Goal: Task Accomplishment & Management: Manage account settings

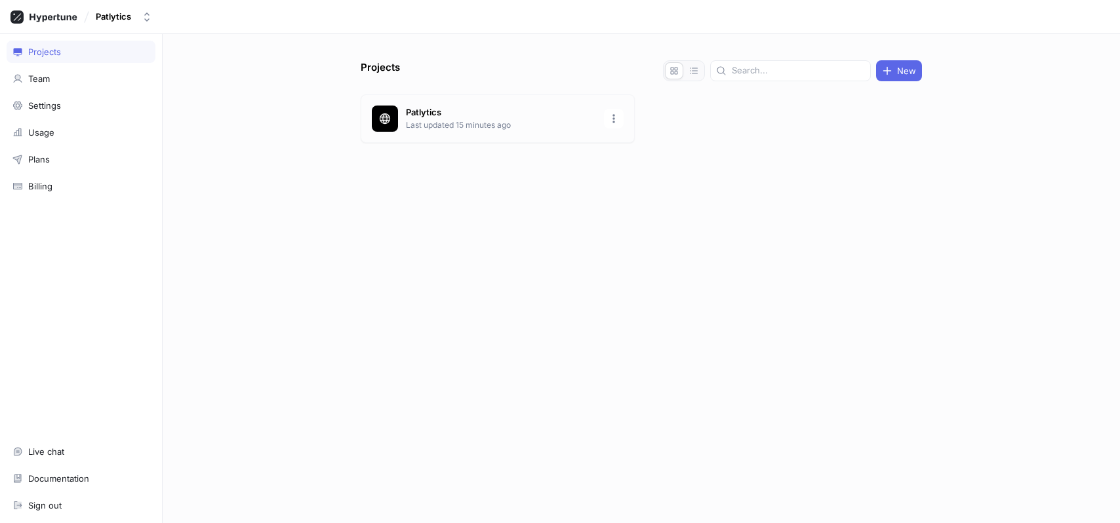
click at [475, 125] on p "Last updated 15 minutes ago" at bounding box center [501, 125] width 190 height 12
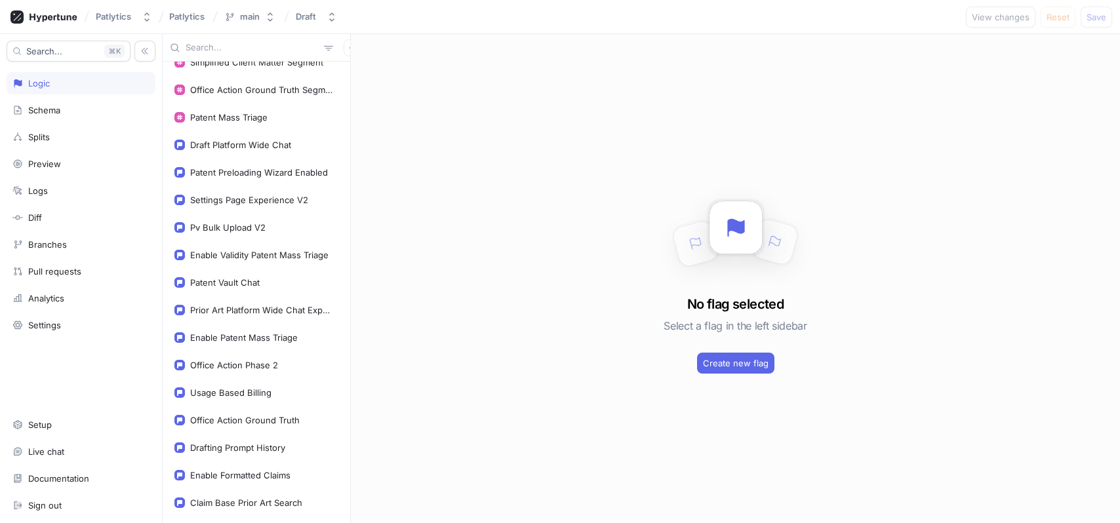
scroll to position [668, 0]
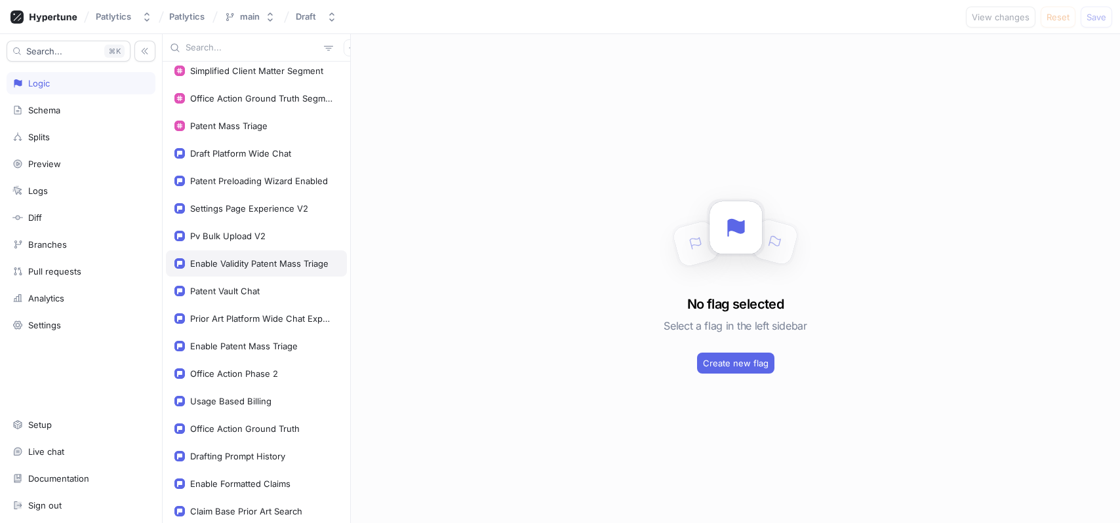
click at [279, 257] on div "Enable Validity Patent Mass Triage" at bounding box center [256, 264] width 181 height 26
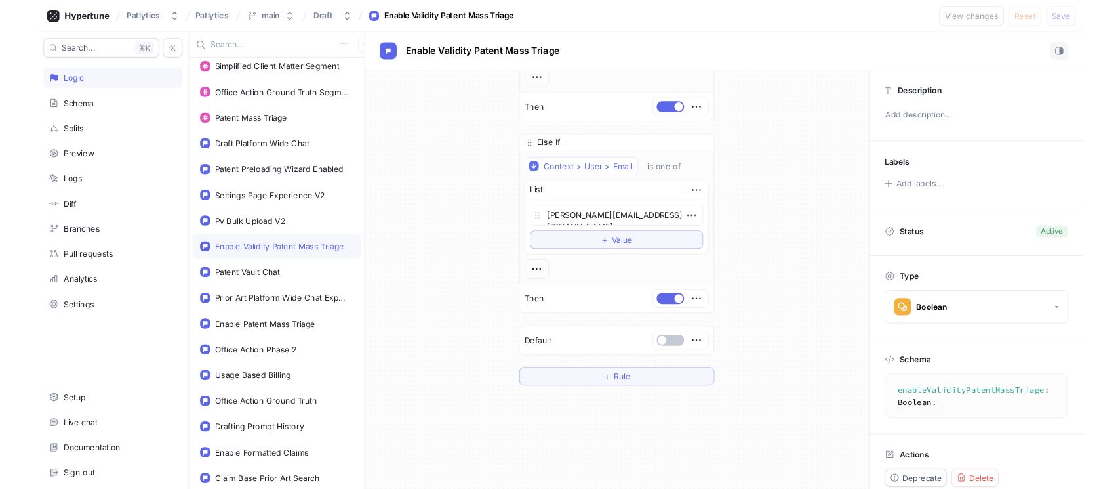
scroll to position [313, 0]
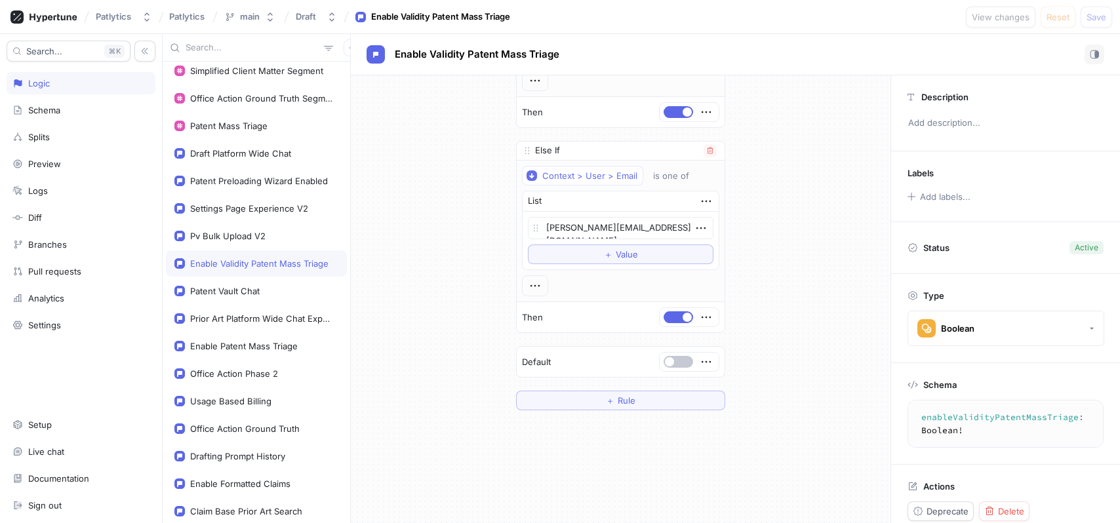
click at [625, 241] on div "[PERSON_NAME][EMAIL_ADDRESS][DOMAIN_NAME] To pick up a draggable item, press th…" at bounding box center [621, 240] width 186 height 47
click at [625, 249] on button "＋ Value" at bounding box center [621, 255] width 186 height 20
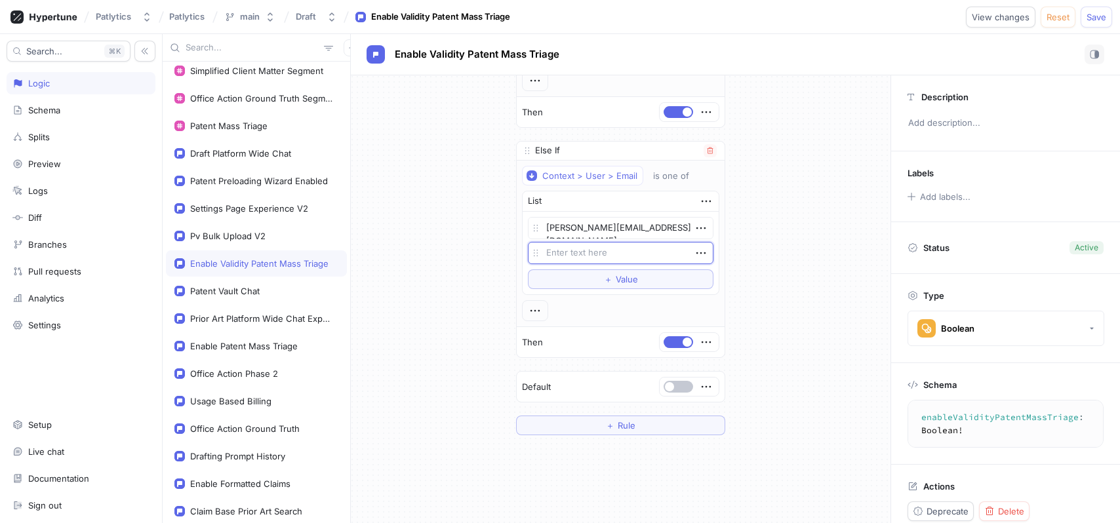
type textarea "x"
type textarea "s"
type textarea "x"
type textarea "sa"
type textarea "x"
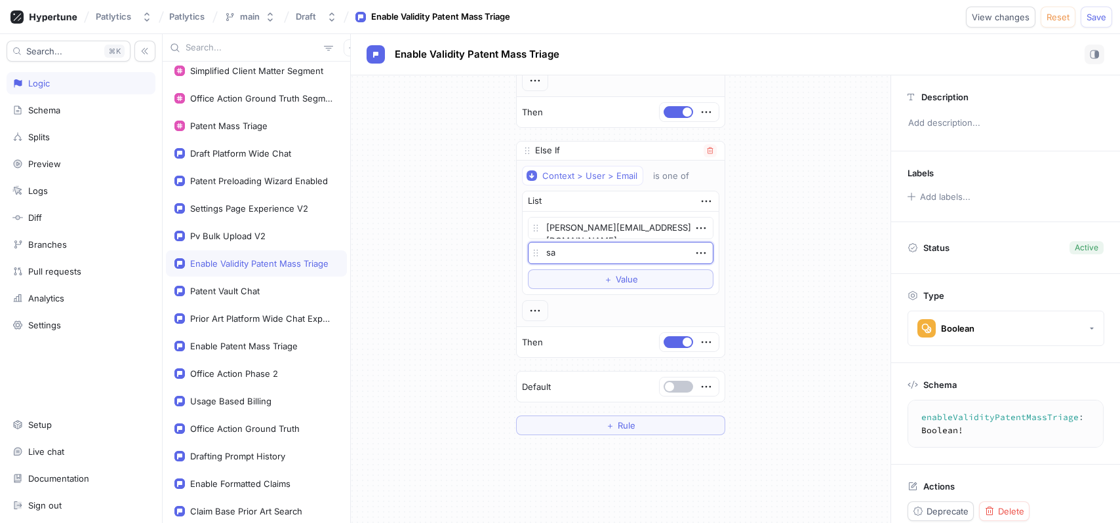
type textarea "[PERSON_NAME]"
type textarea "x"
type textarea "[PERSON_NAME]@"
type textarea "x"
type textarea "[PERSON_NAME]"
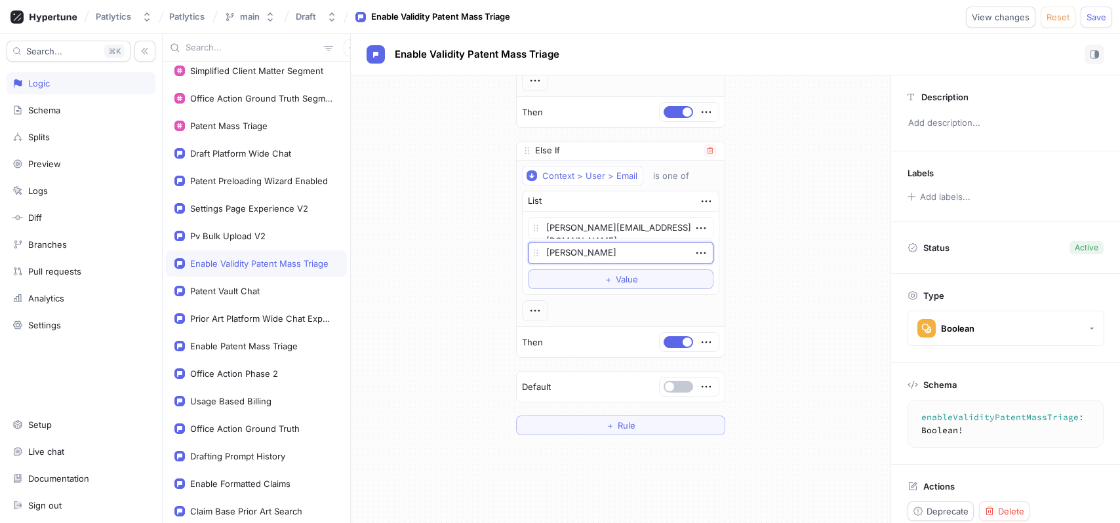
type textarea "x"
type textarea "[PERSON_NAME]"
type textarea "x"
type textarea "[PERSON_NAME]@patlytics"
type textarea "x"
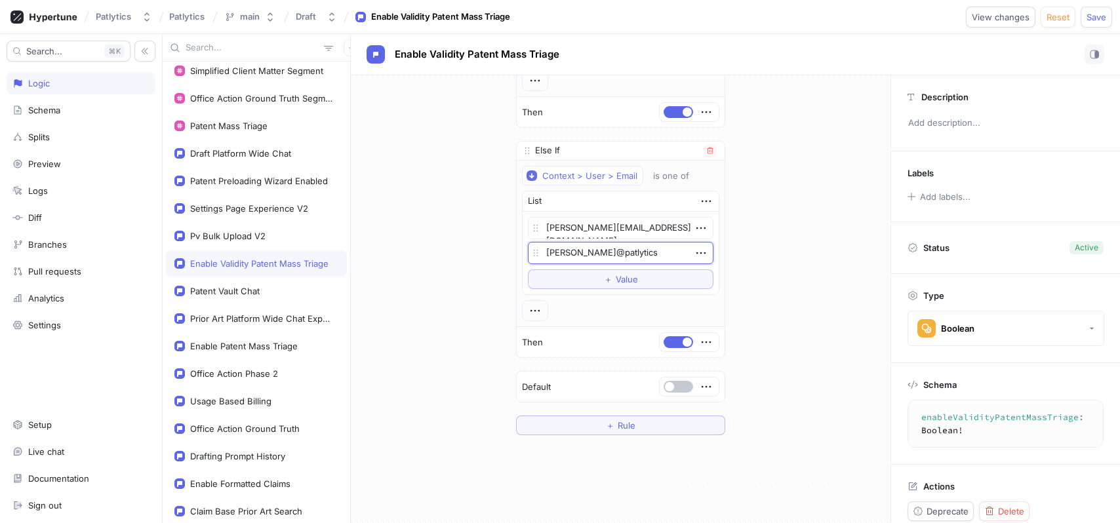
type textarea "[PERSON_NAME]@patlytics."
type textarea "x"
type textarea "[PERSON_NAME]@patlytics.c"
type textarea "x"
type textarea "[PERSON_NAME][EMAIL_ADDRESS][DOMAIN_NAME]"
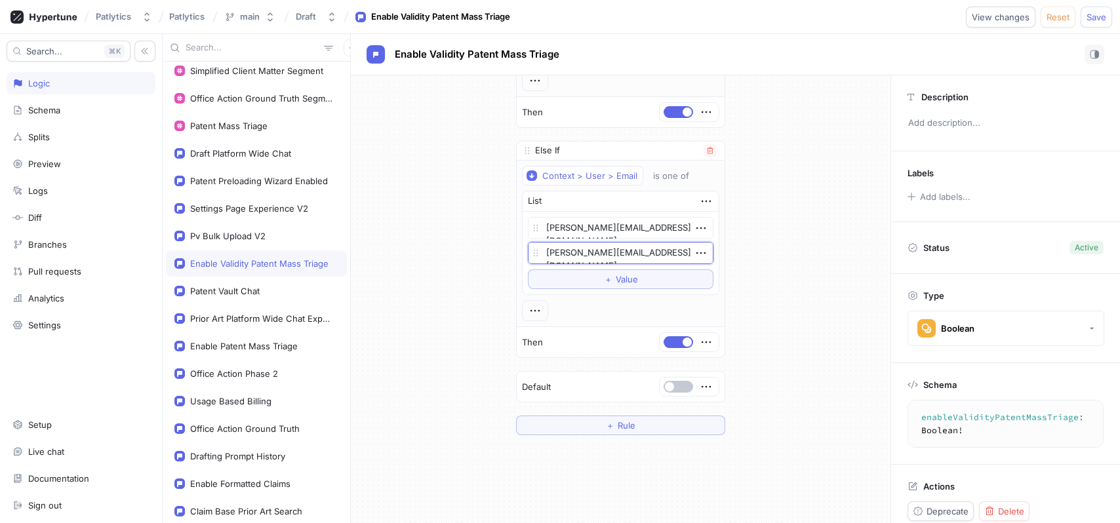
type textarea "x"
type textarea "[PERSON_NAME][EMAIL_ADDRESS][DOMAIN_NAME]"
type textarea "x"
type textarea "[PERSON_NAME][EMAIL_ADDRESS][DOMAIN_NAME]"
click at [1101, 18] on span "Save" at bounding box center [1097, 17] width 20 height 8
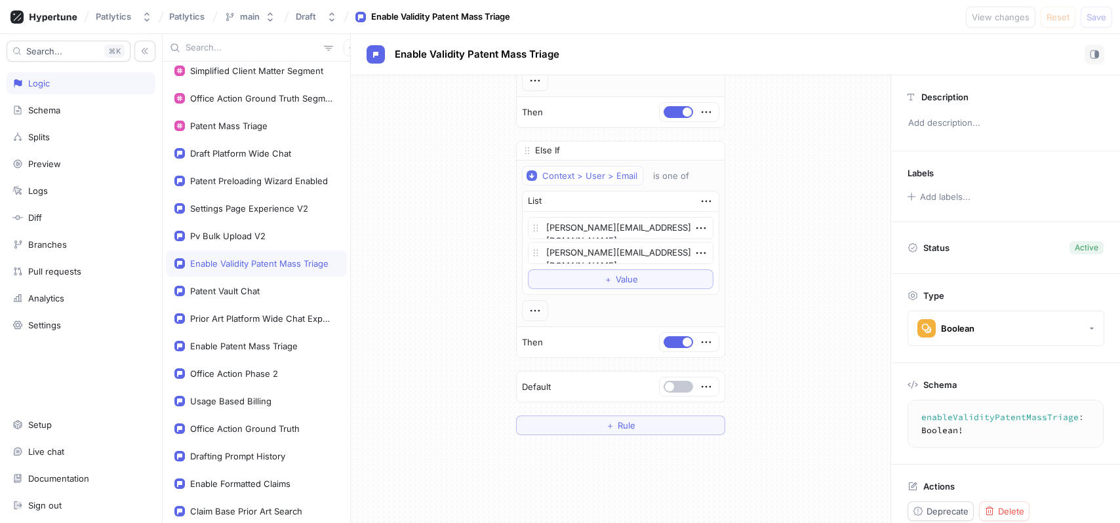
type textarea "x"
